Goal: Check status: Check status

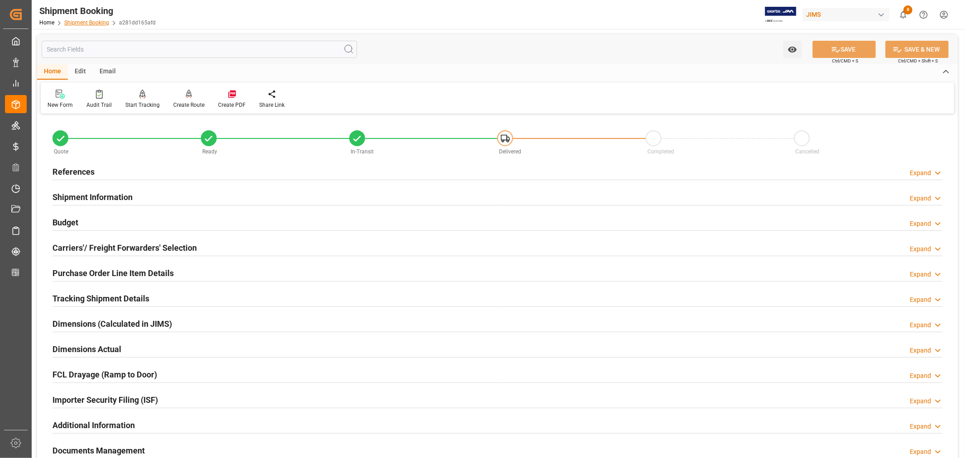
click at [93, 21] on link "Shipment Booking" at bounding box center [86, 22] width 45 height 6
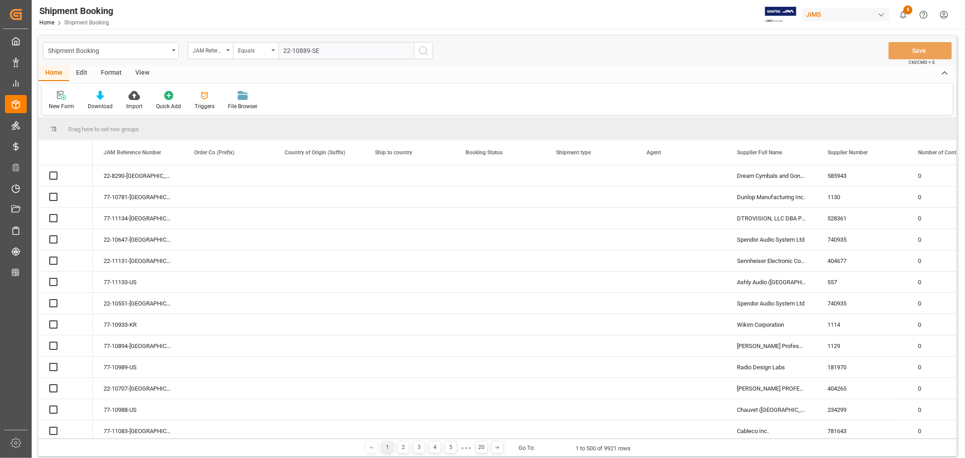
type input "22-10889-SE"
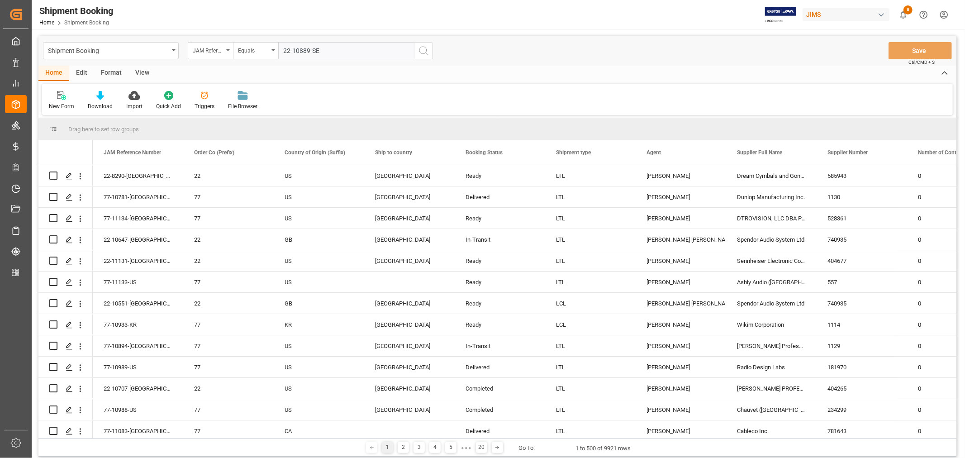
click at [423, 49] on icon "search button" at bounding box center [423, 50] width 11 height 11
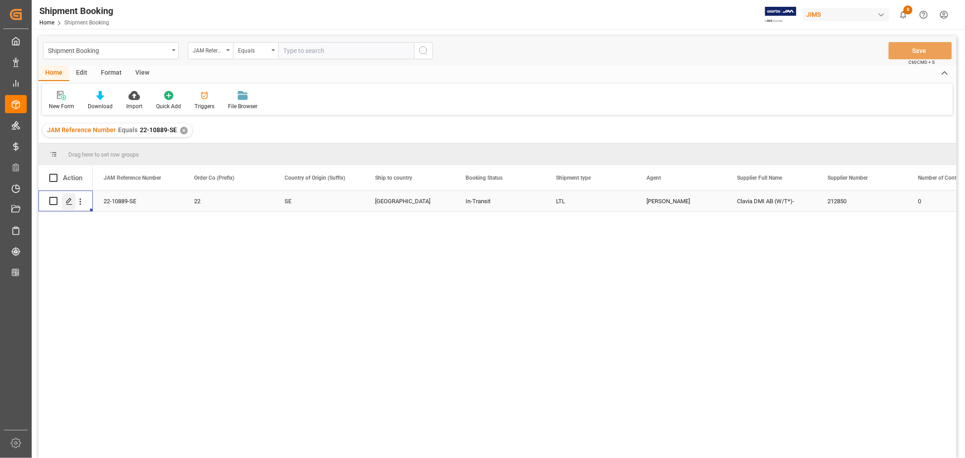
click at [71, 204] on icon "Press SPACE to select this row." at bounding box center [69, 201] width 7 height 7
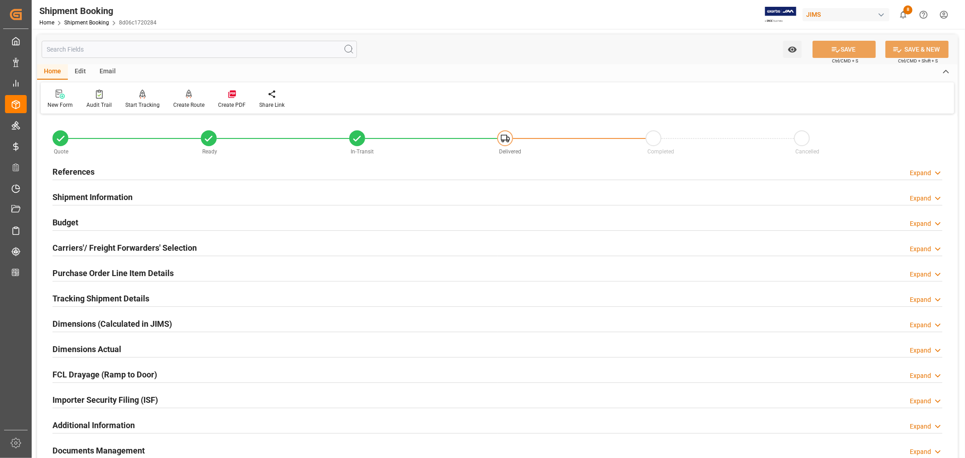
click at [84, 272] on h2 "Purchase Order Line Item Details" at bounding box center [112, 273] width 121 height 12
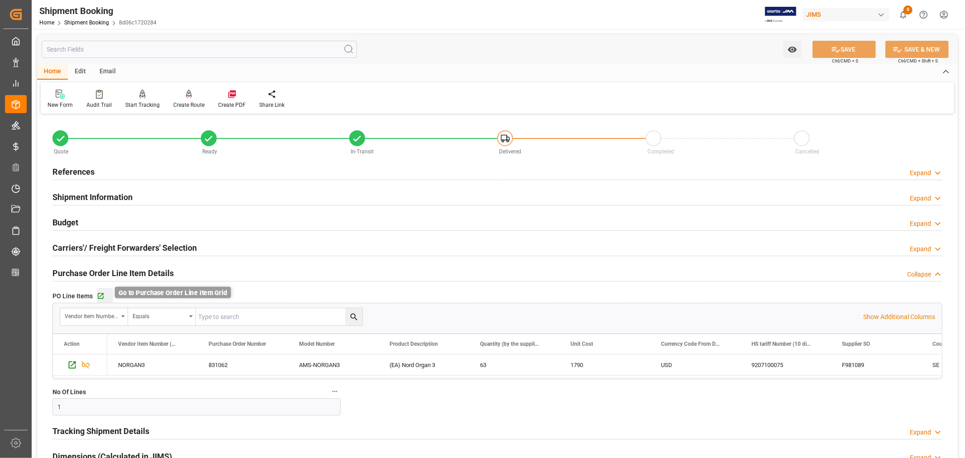
click at [99, 296] on icon "button" at bounding box center [101, 296] width 6 height 6
click at [76, 21] on link "Shipment Booking" at bounding box center [86, 22] width 45 height 6
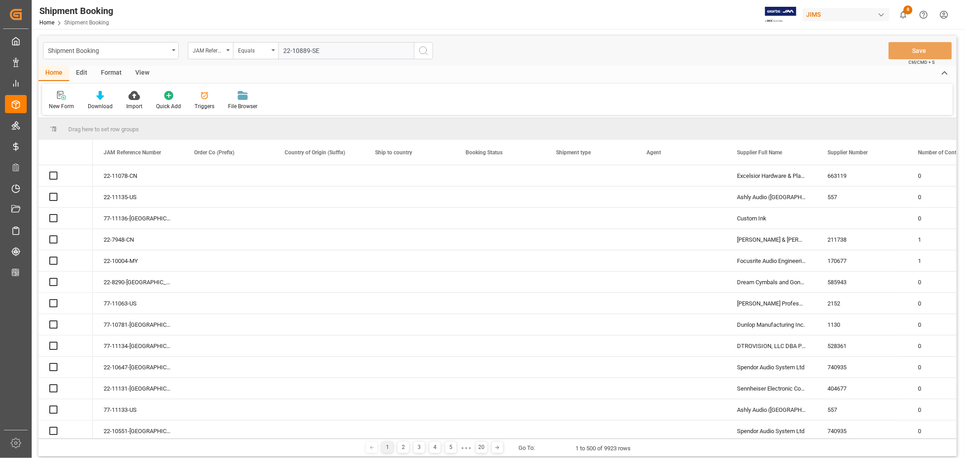
type input "22-10889-SE"
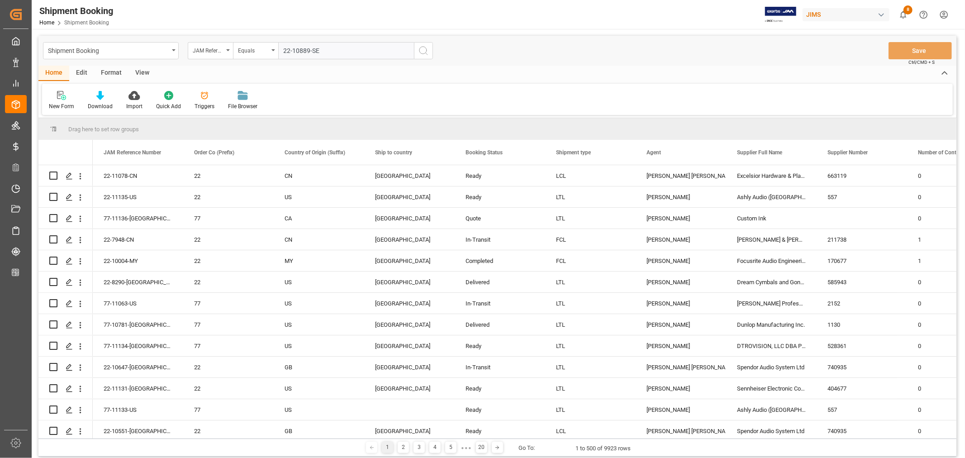
click at [423, 50] on icon "search button" at bounding box center [423, 50] width 11 height 11
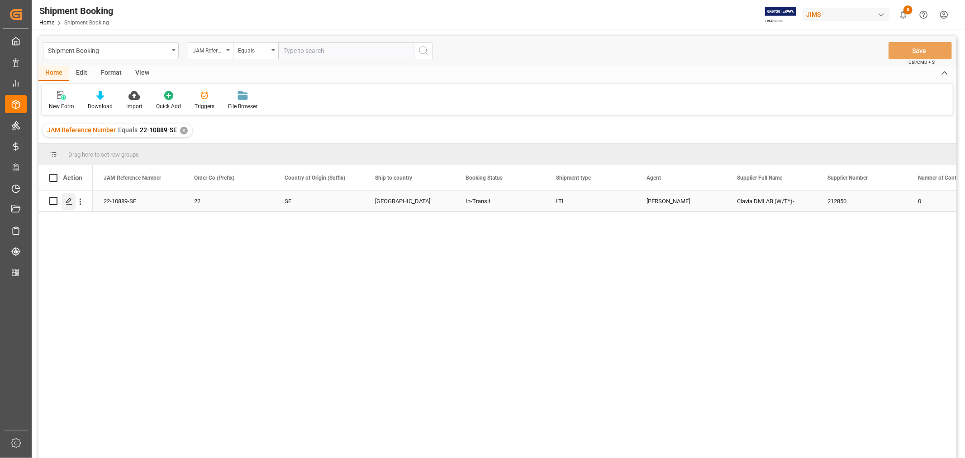
click at [69, 203] on icon "Press SPACE to select this row." at bounding box center [69, 201] width 7 height 7
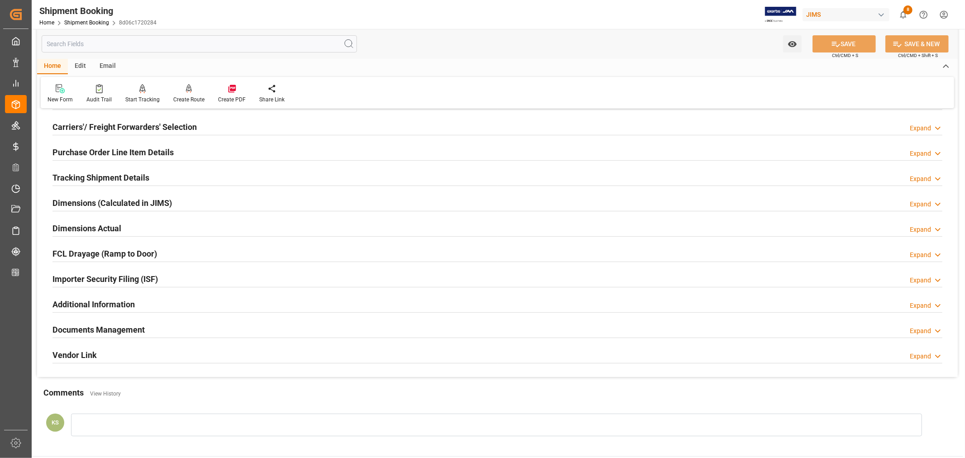
scroll to position [151, 0]
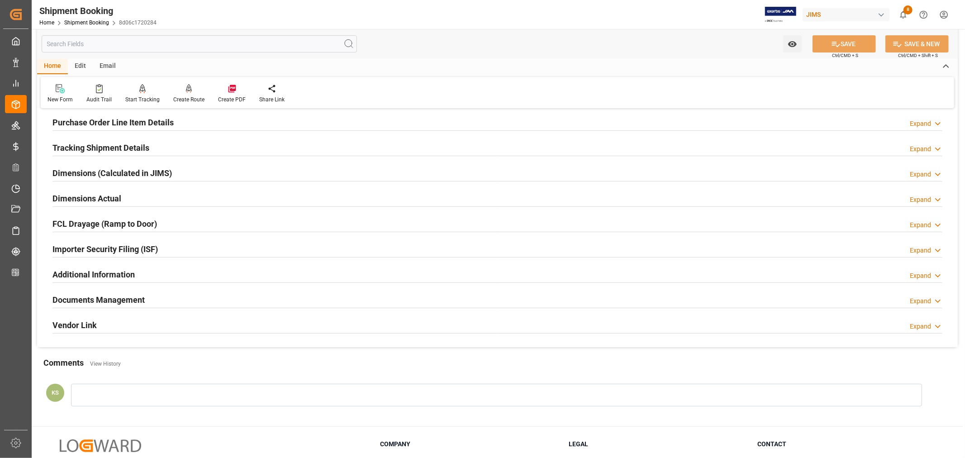
click at [491, 301] on div "Documents Management Expand" at bounding box center [497, 298] width 890 height 17
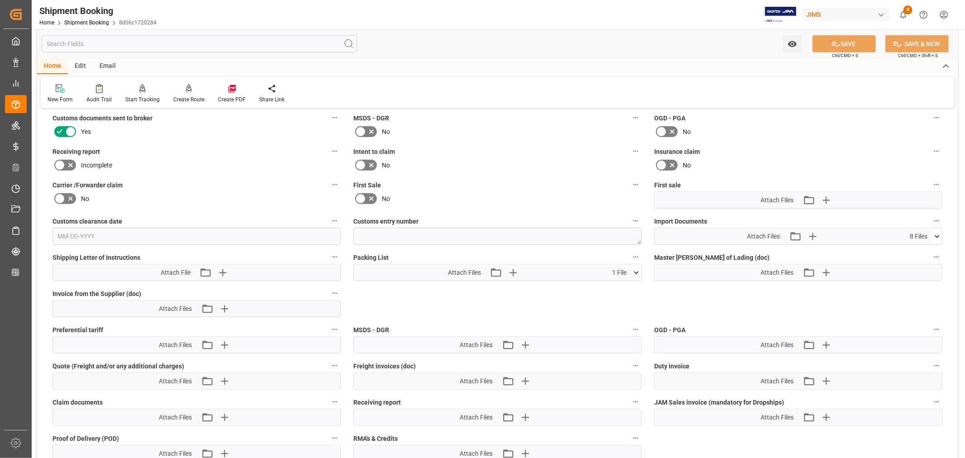
scroll to position [402, 0]
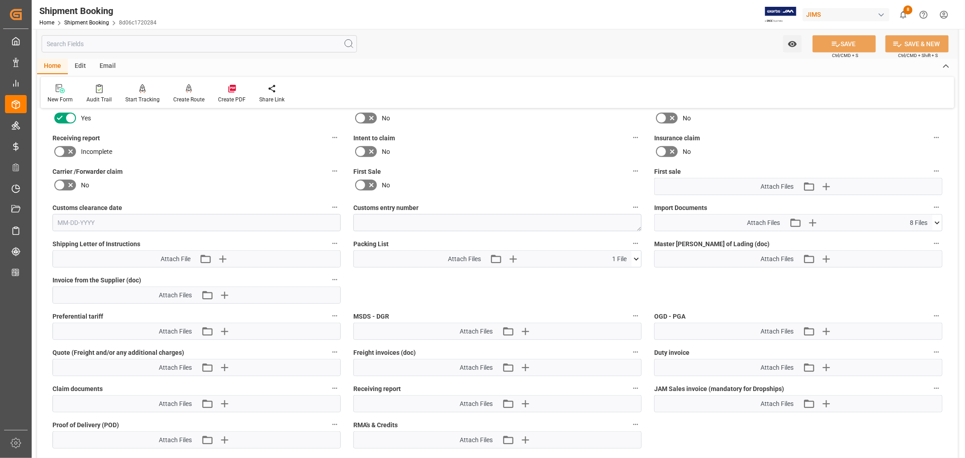
click at [937, 219] on icon at bounding box center [937, 223] width 10 height 10
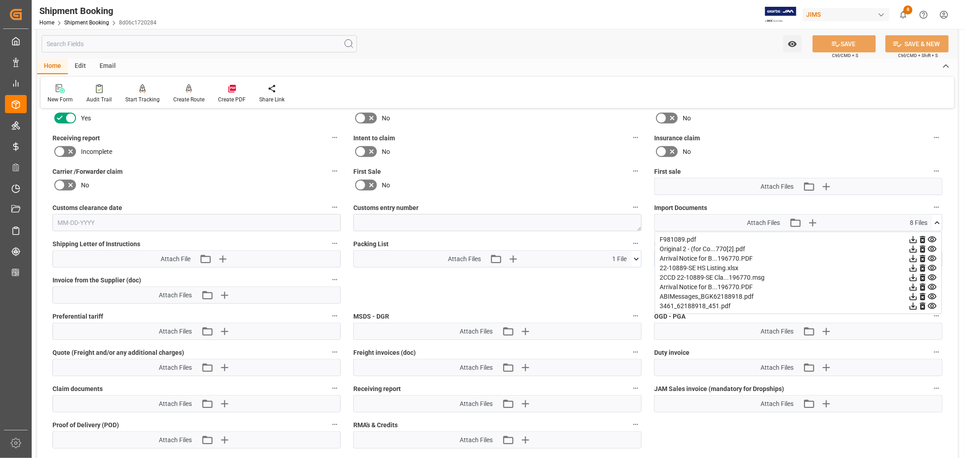
click at [914, 240] on icon at bounding box center [913, 240] width 10 height 10
